Goal: Transaction & Acquisition: Purchase product/service

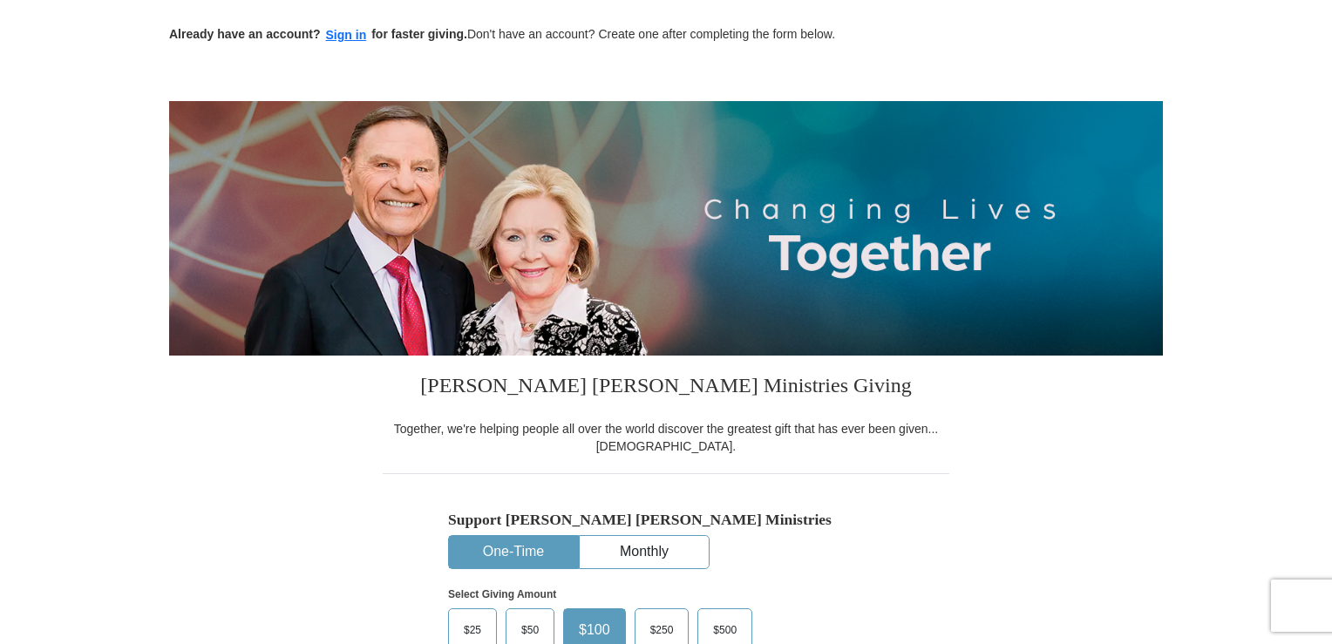
scroll to position [108, 0]
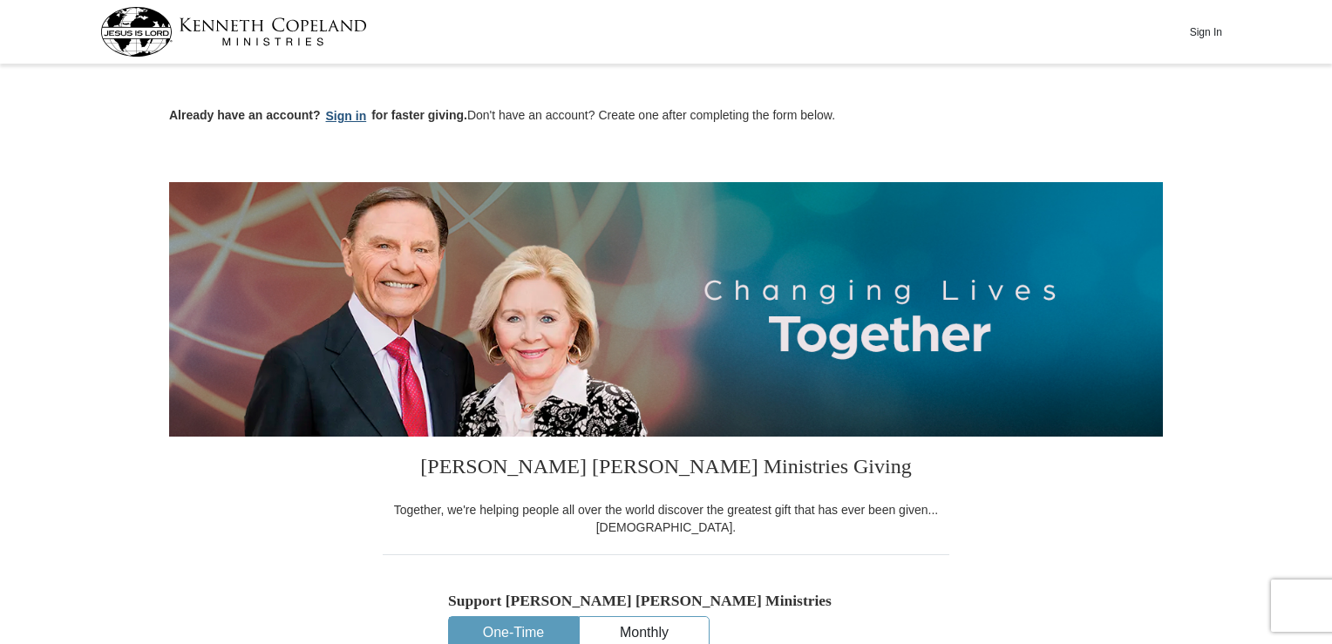
click at [352, 112] on button "Sign in" at bounding box center [346, 116] width 51 height 20
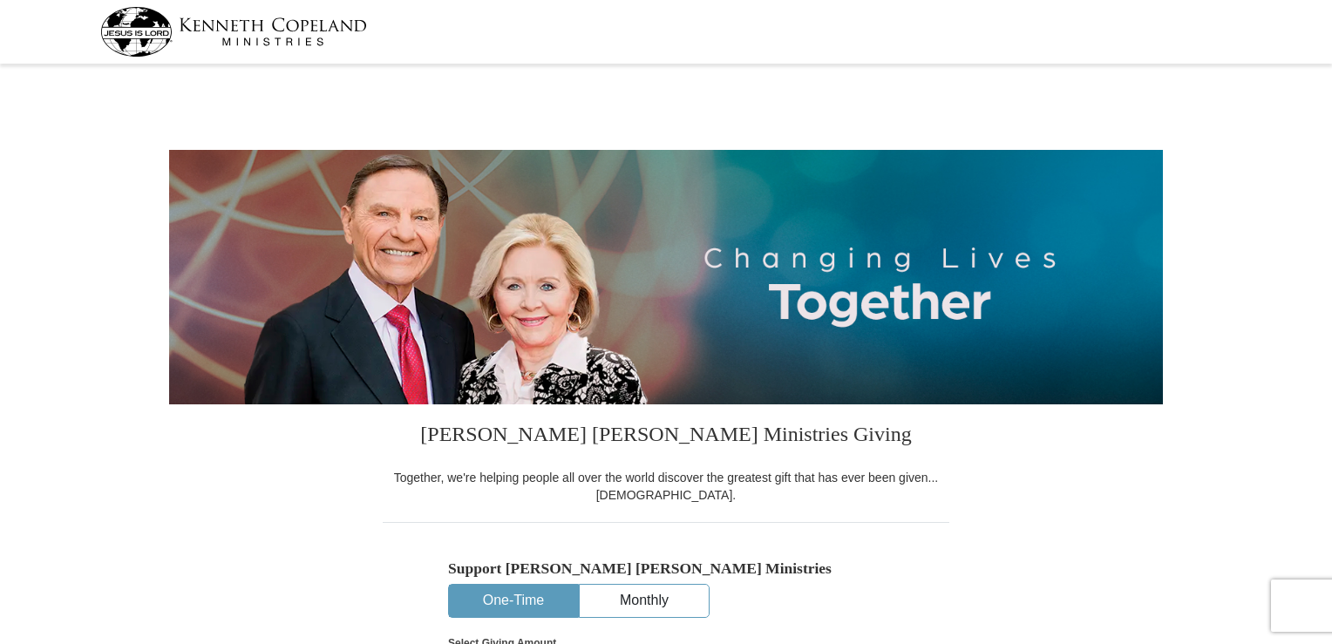
scroll to position [14, 0]
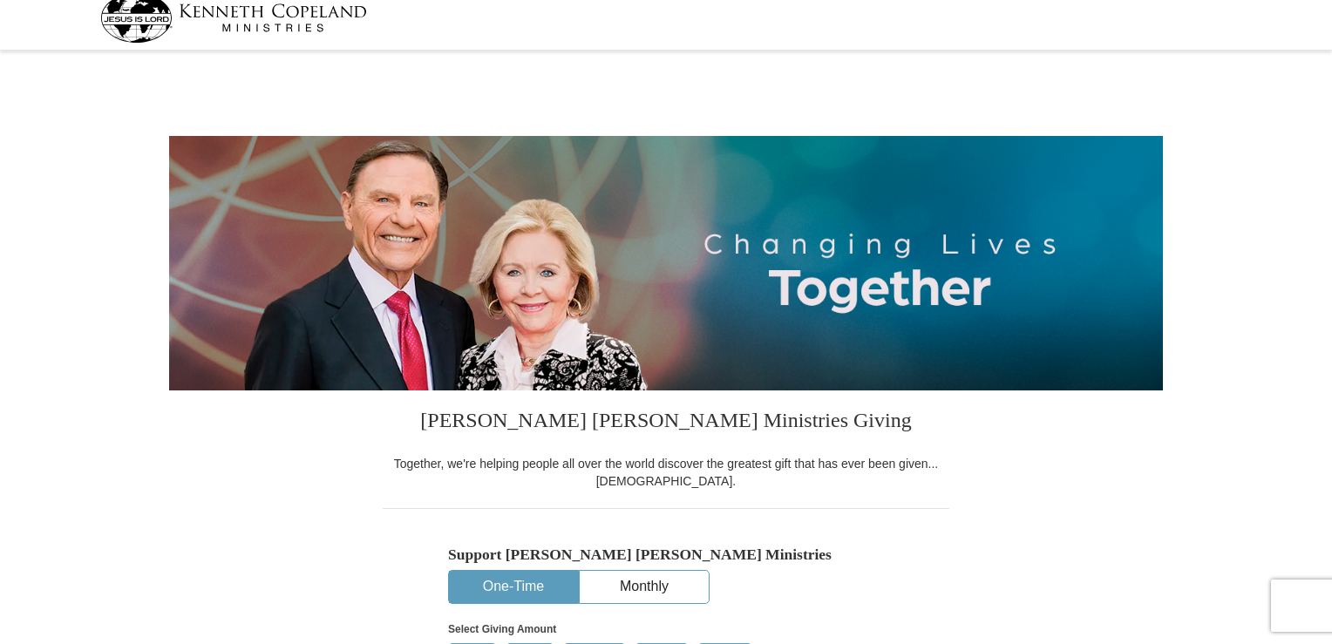
select select "KY"
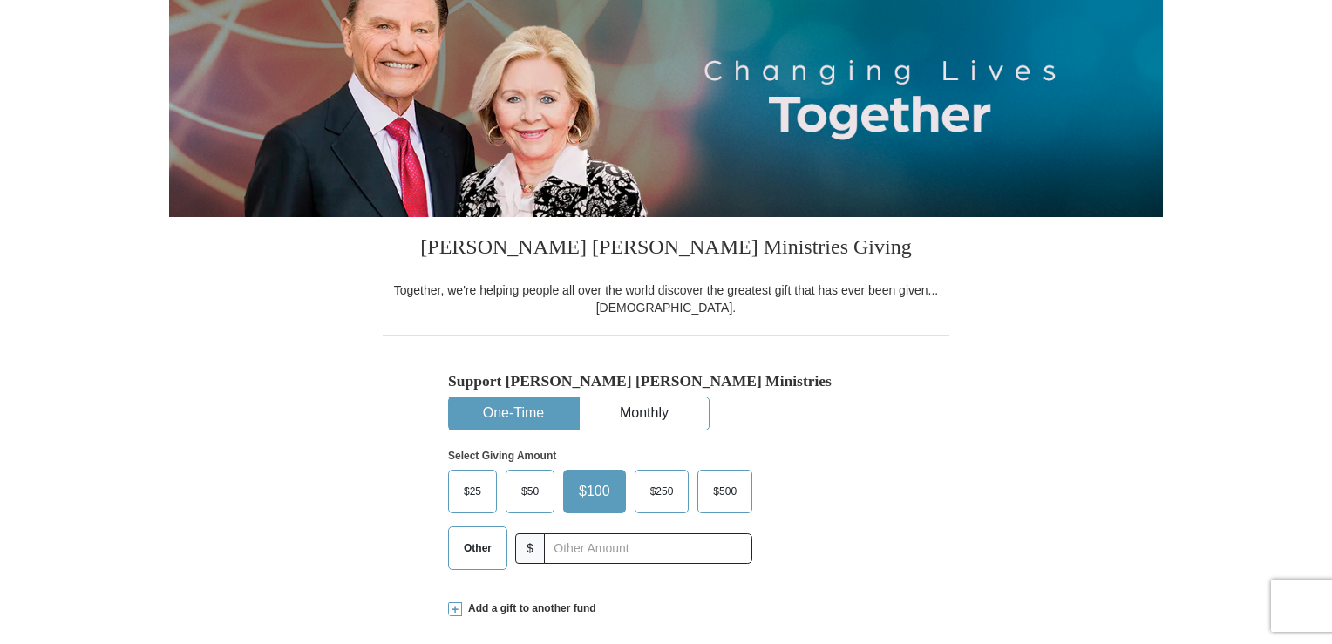
scroll to position [216, 0]
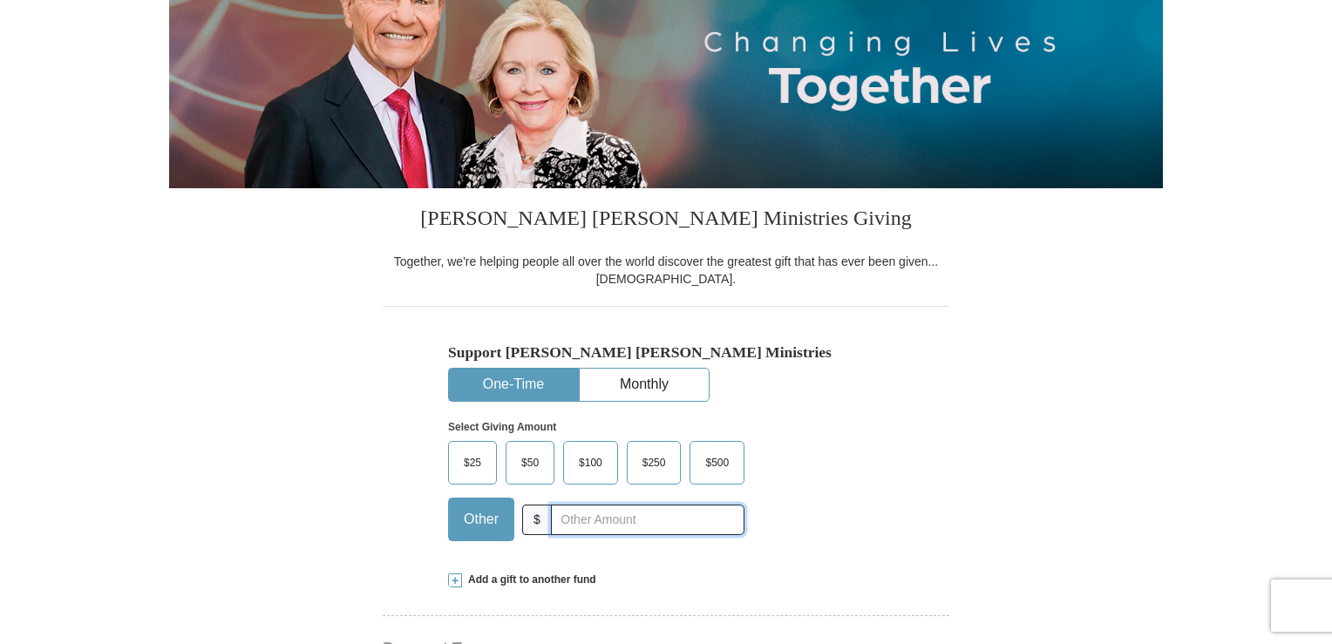
drag, startPoint x: 576, startPoint y: 519, endPoint x: 575, endPoint y: 507, distance: 11.5
click at [577, 518] on input "text" at bounding box center [648, 520] width 194 height 31
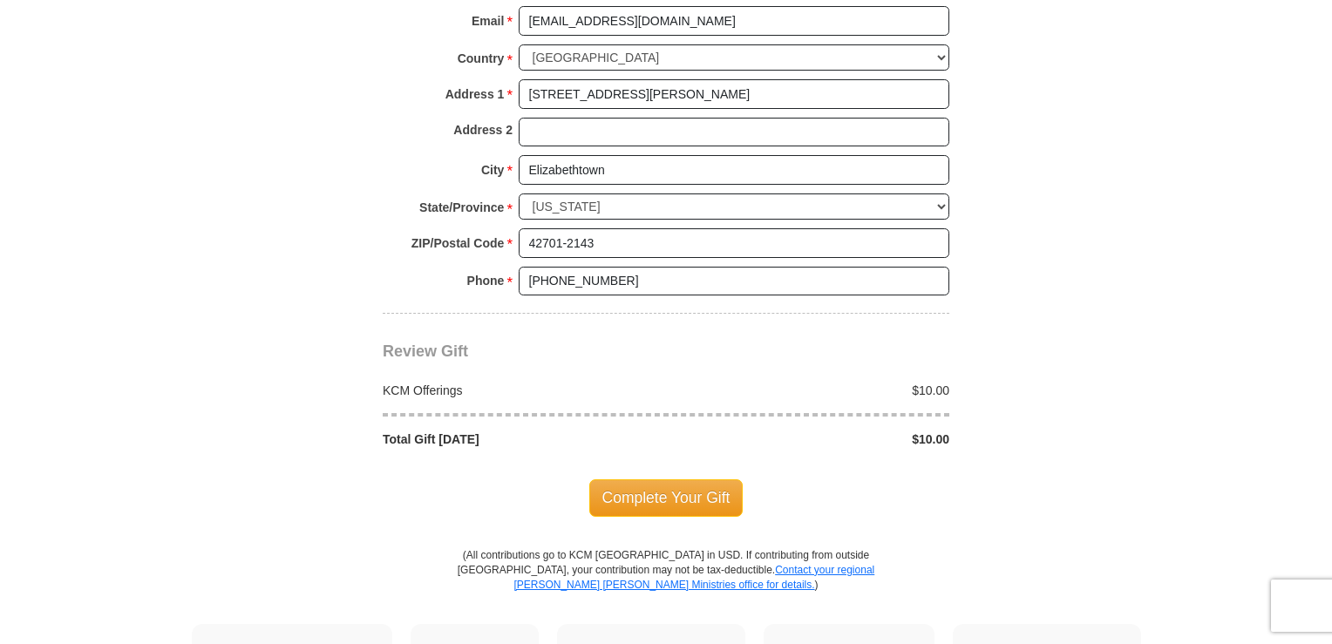
scroll to position [1329, 0]
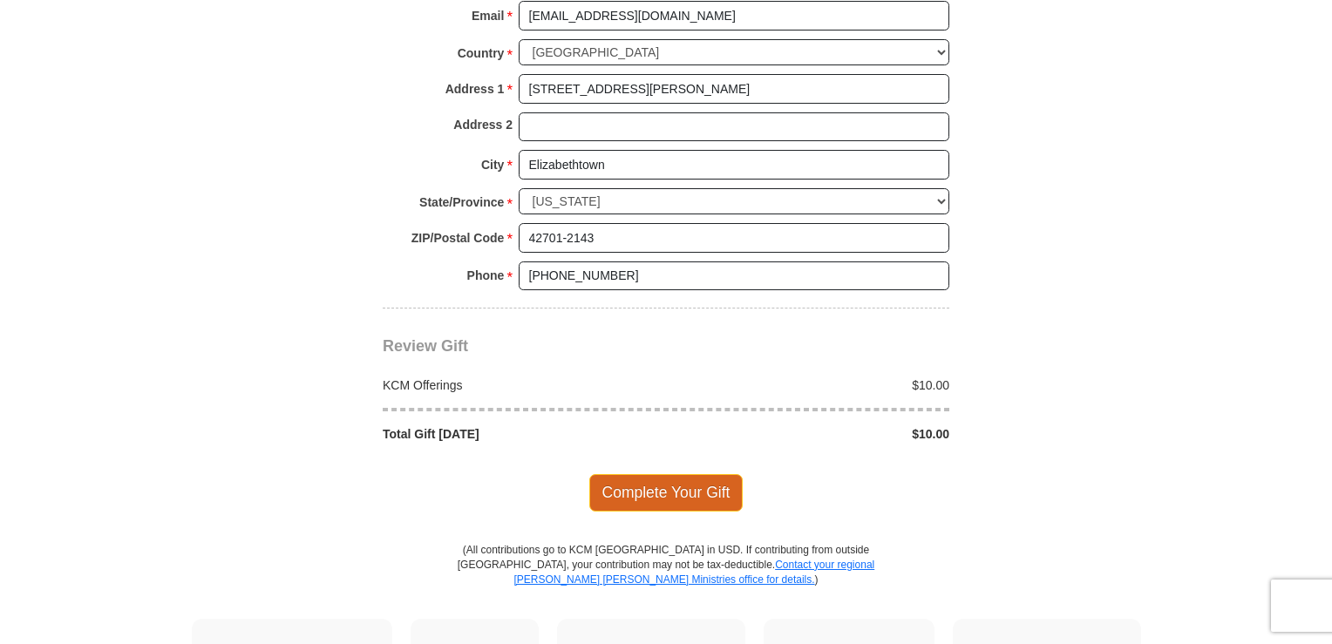
type input "10.00"
click at [645, 486] on span "Complete Your Gift" at bounding box center [666, 492] width 154 height 37
